Goal: Task Accomplishment & Management: Complete application form

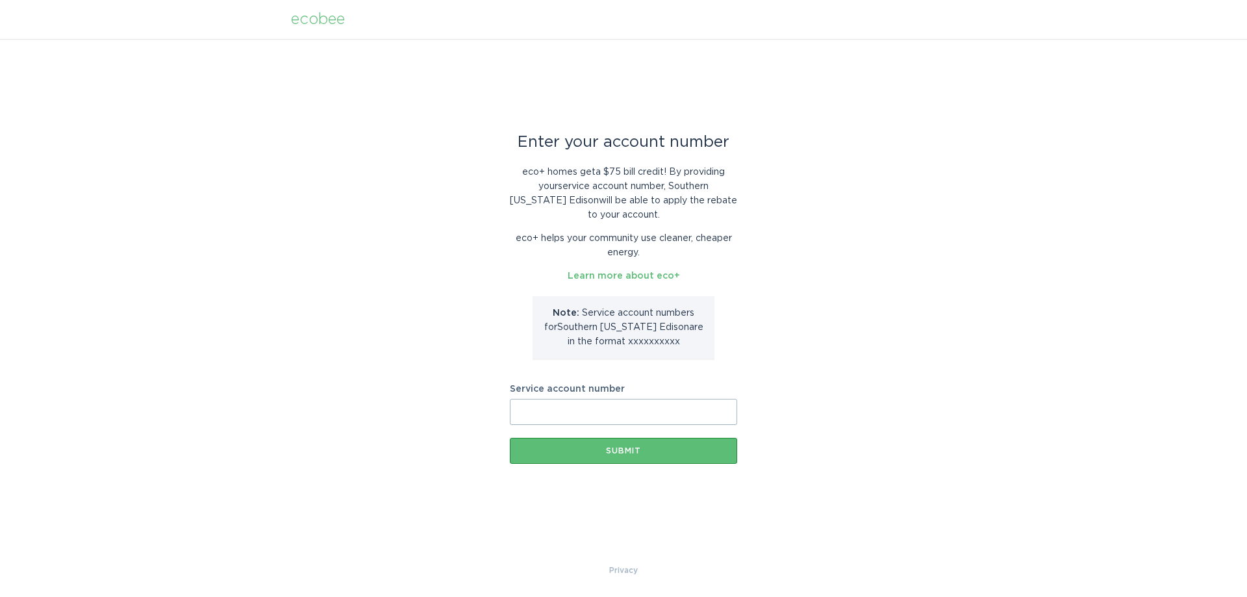
click at [585, 416] on input "Service account number" at bounding box center [623, 412] width 227 height 26
click at [896, 393] on div "Enter your account number eco+ homes get a $75 bill credit ! By providing your …" at bounding box center [623, 301] width 1247 height 524
click at [610, 405] on input "Service account number" at bounding box center [623, 412] width 227 height 26
paste input "8018773887"
type input "8018773887"
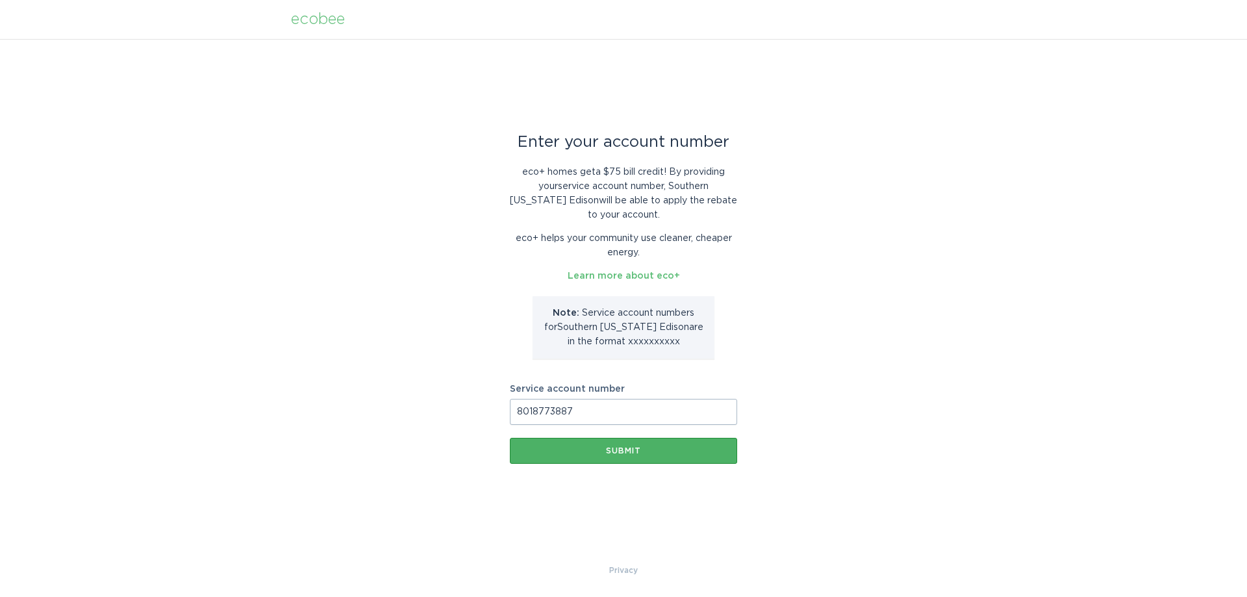
click at [616, 456] on button "Submit" at bounding box center [623, 451] width 227 height 26
